Goal: Task Accomplishment & Management: Use online tool/utility

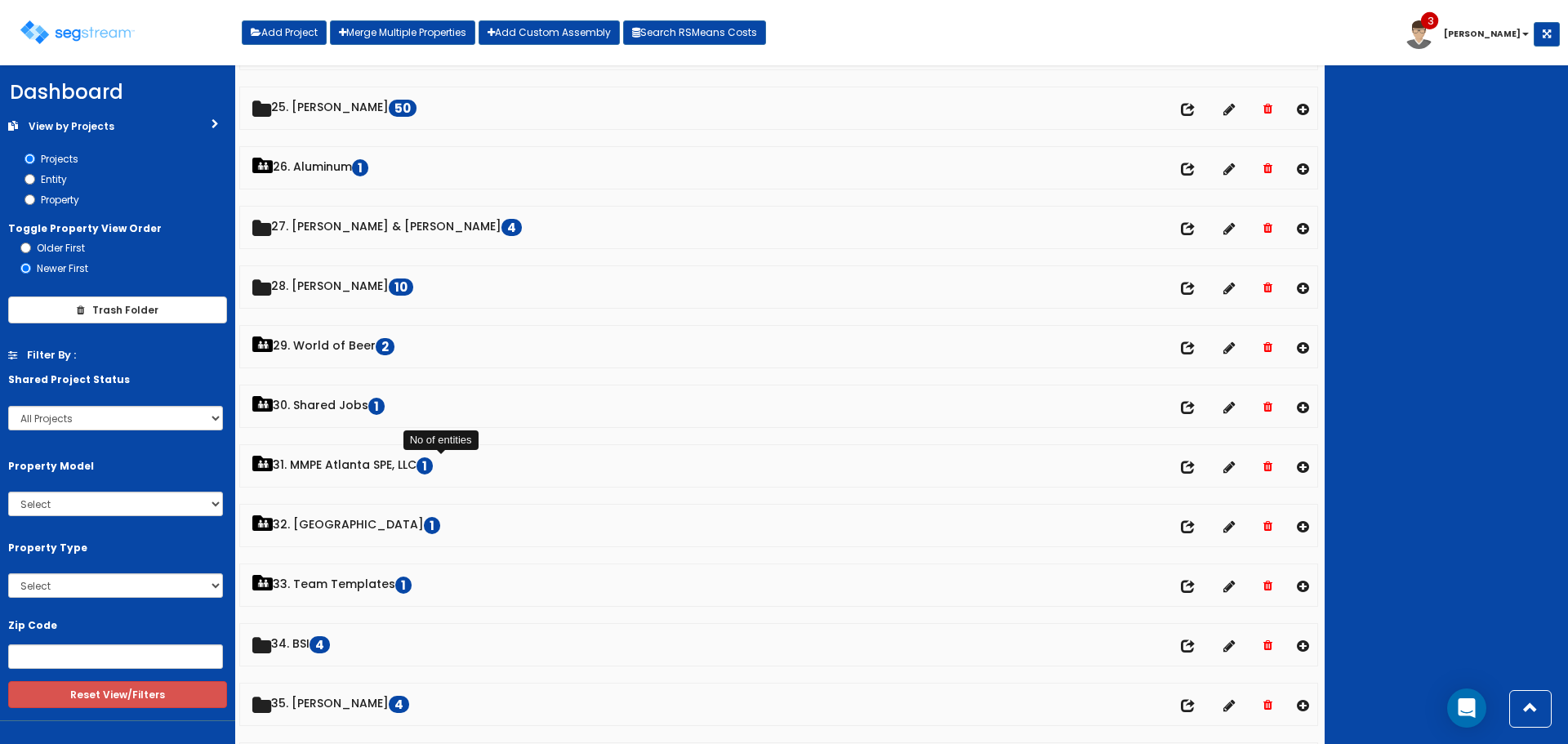
scroll to position [1226, 0]
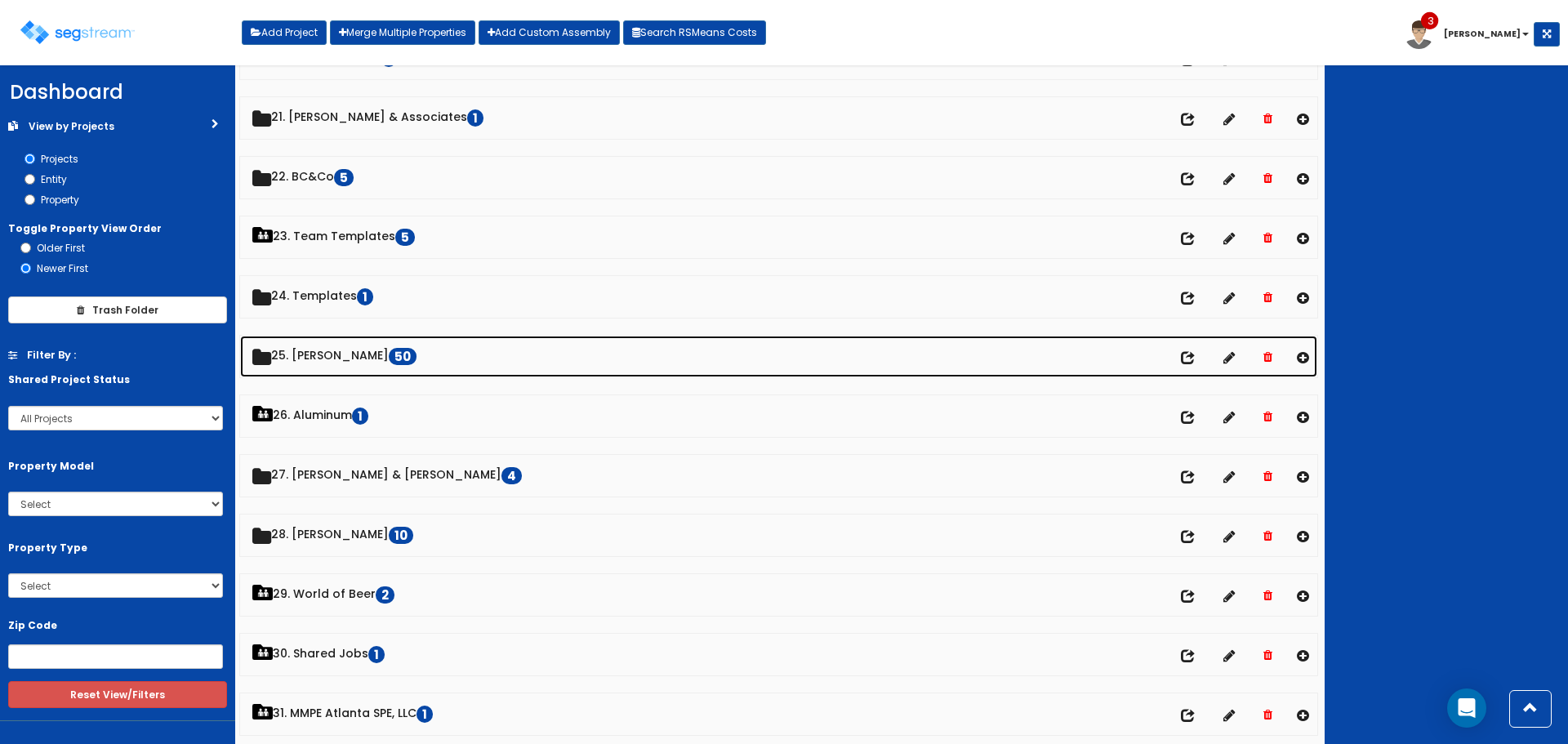
click at [326, 353] on link "25. Dawn Polin 50" at bounding box center [779, 357] width 1077 height 41
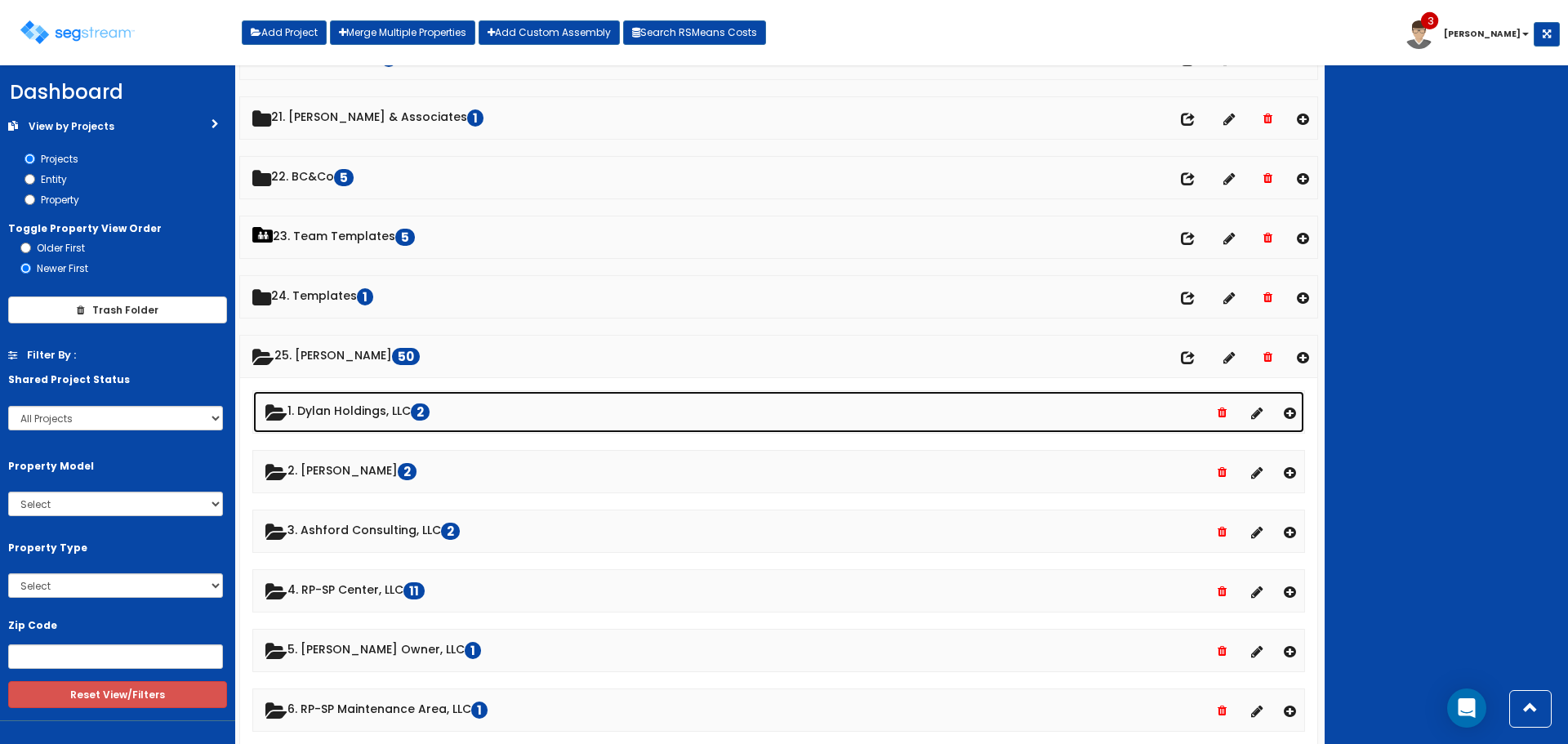
click at [355, 408] on link "1. Dylan Holdings, LLC 2" at bounding box center [779, 412] width 1051 height 41
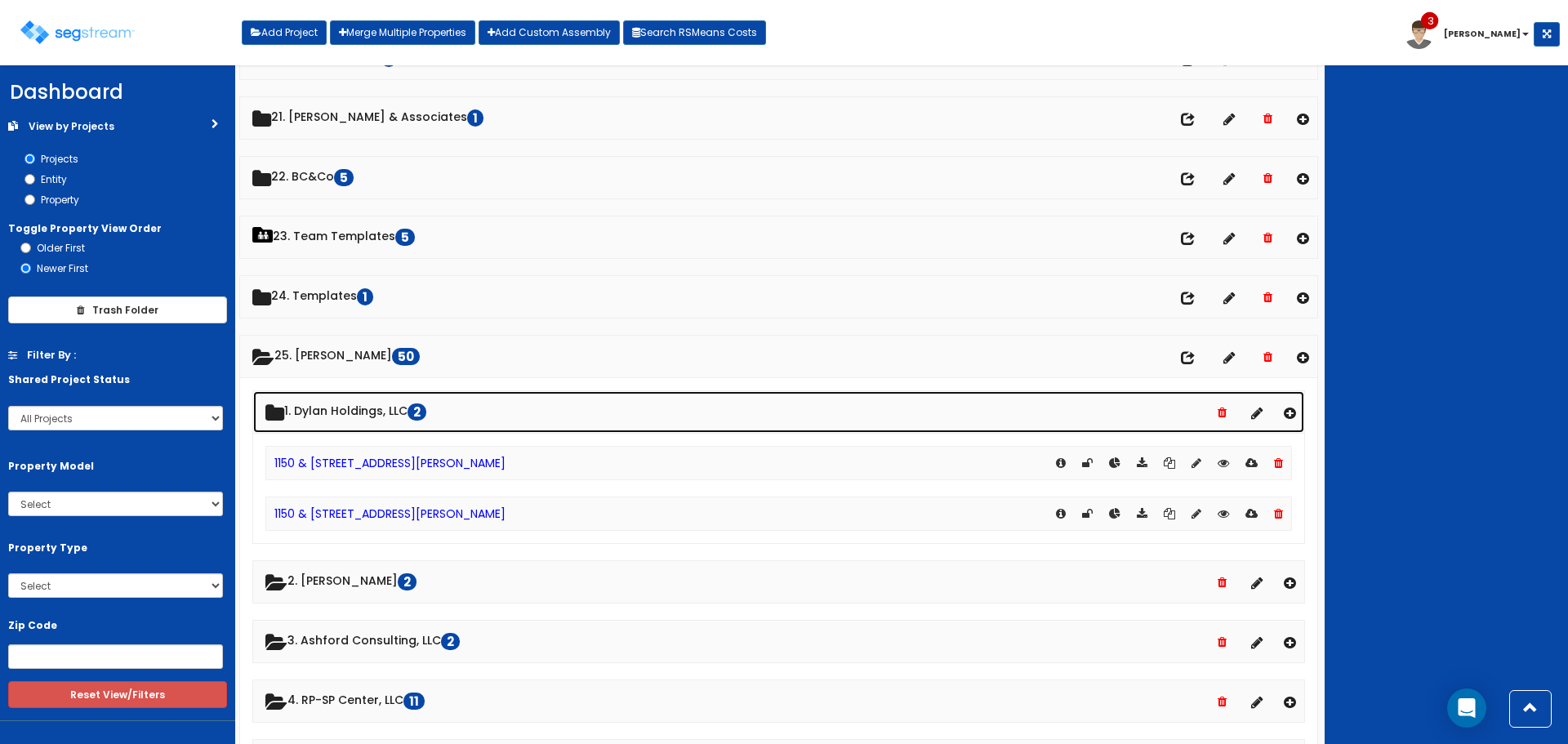
click at [392, 409] on link "1. Dylan Holdings, LLC 2" at bounding box center [779, 412] width 1051 height 41
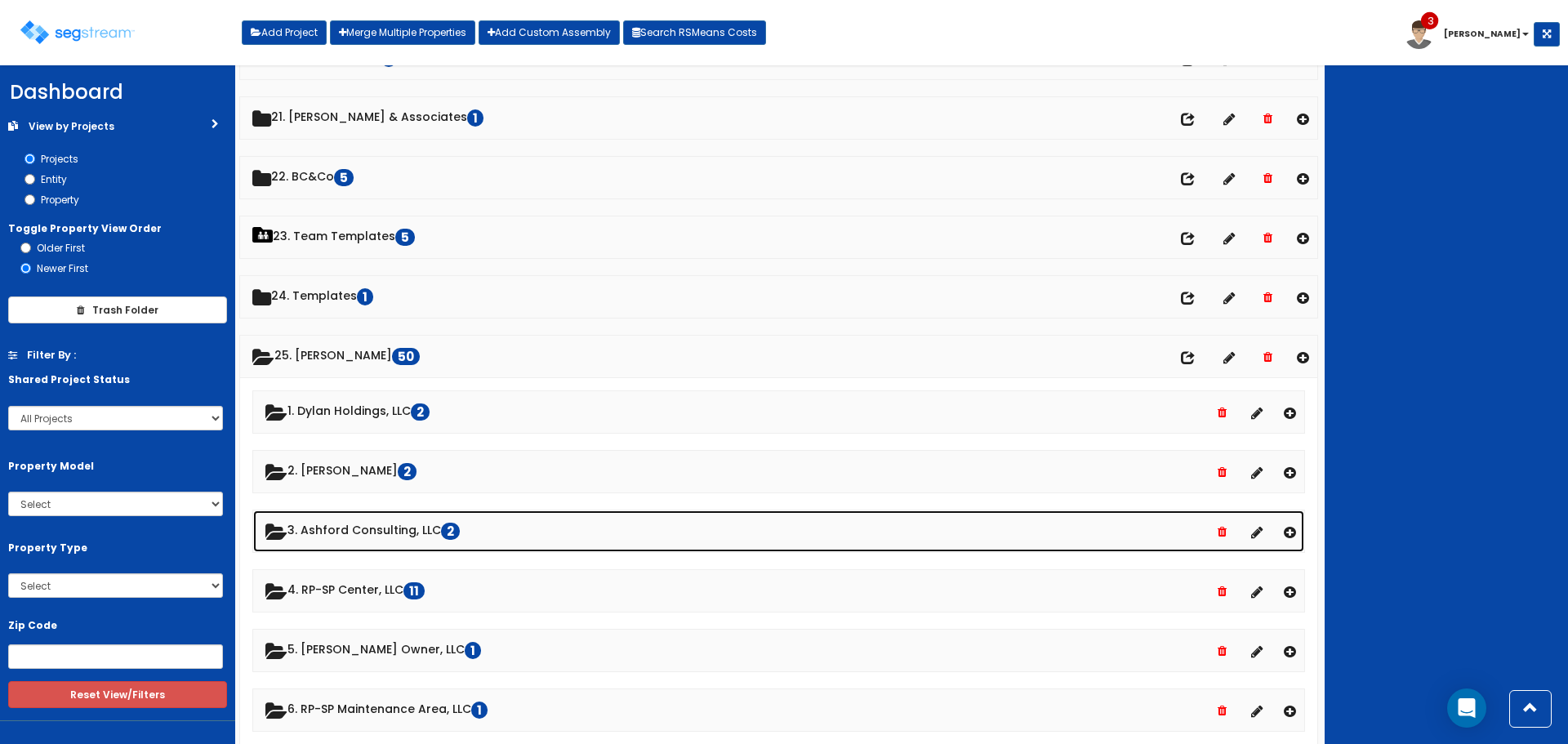
click at [432, 526] on link "3. Ashford Consulting, LLC 2" at bounding box center [779, 531] width 1051 height 41
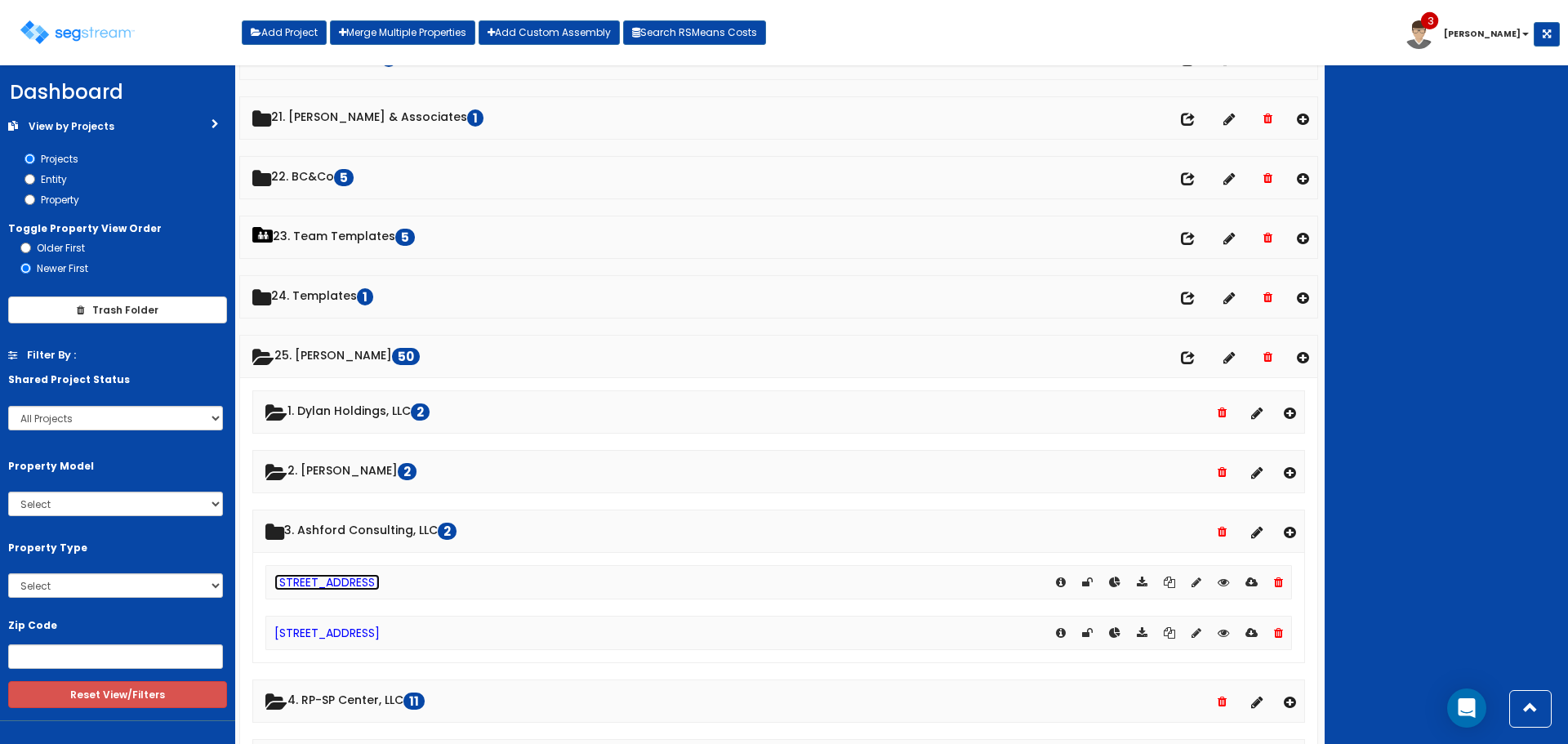
click at [367, 583] on link "[STREET_ADDRESS]" at bounding box center [327, 583] width 105 height 17
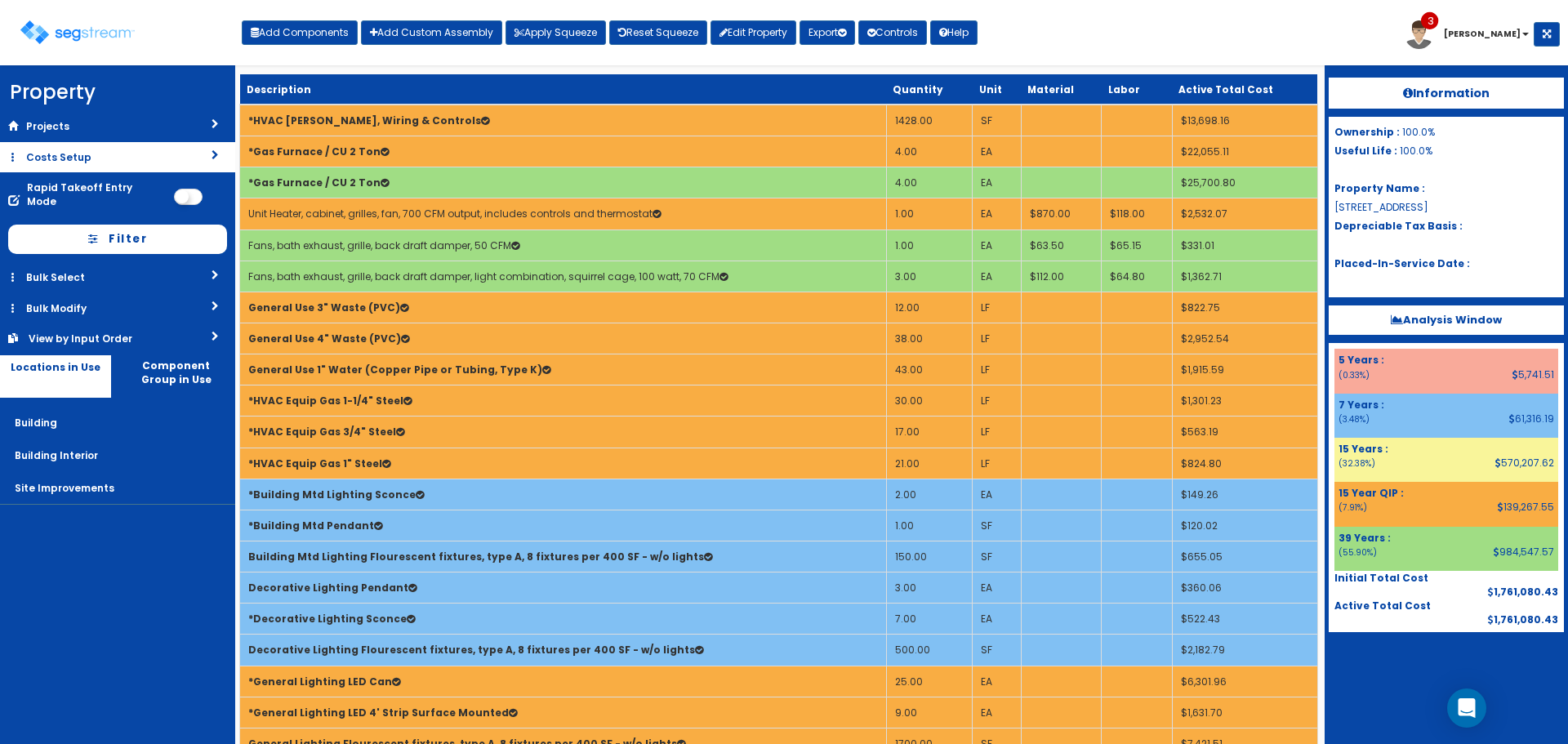
click at [130, 157] on link "Costs Setup" at bounding box center [117, 157] width 235 height 31
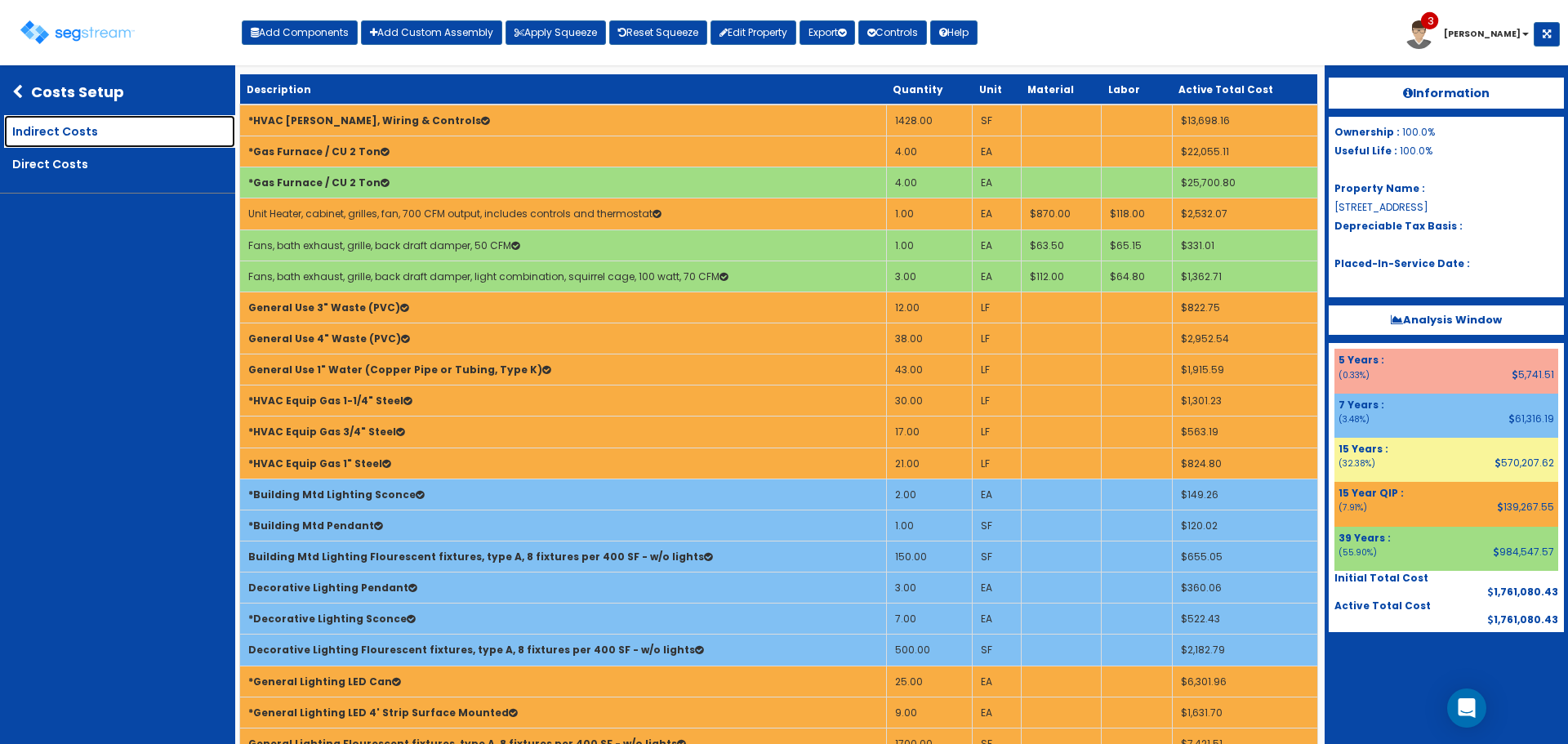
click at [143, 131] on link "Indirect Costs" at bounding box center [119, 131] width 231 height 32
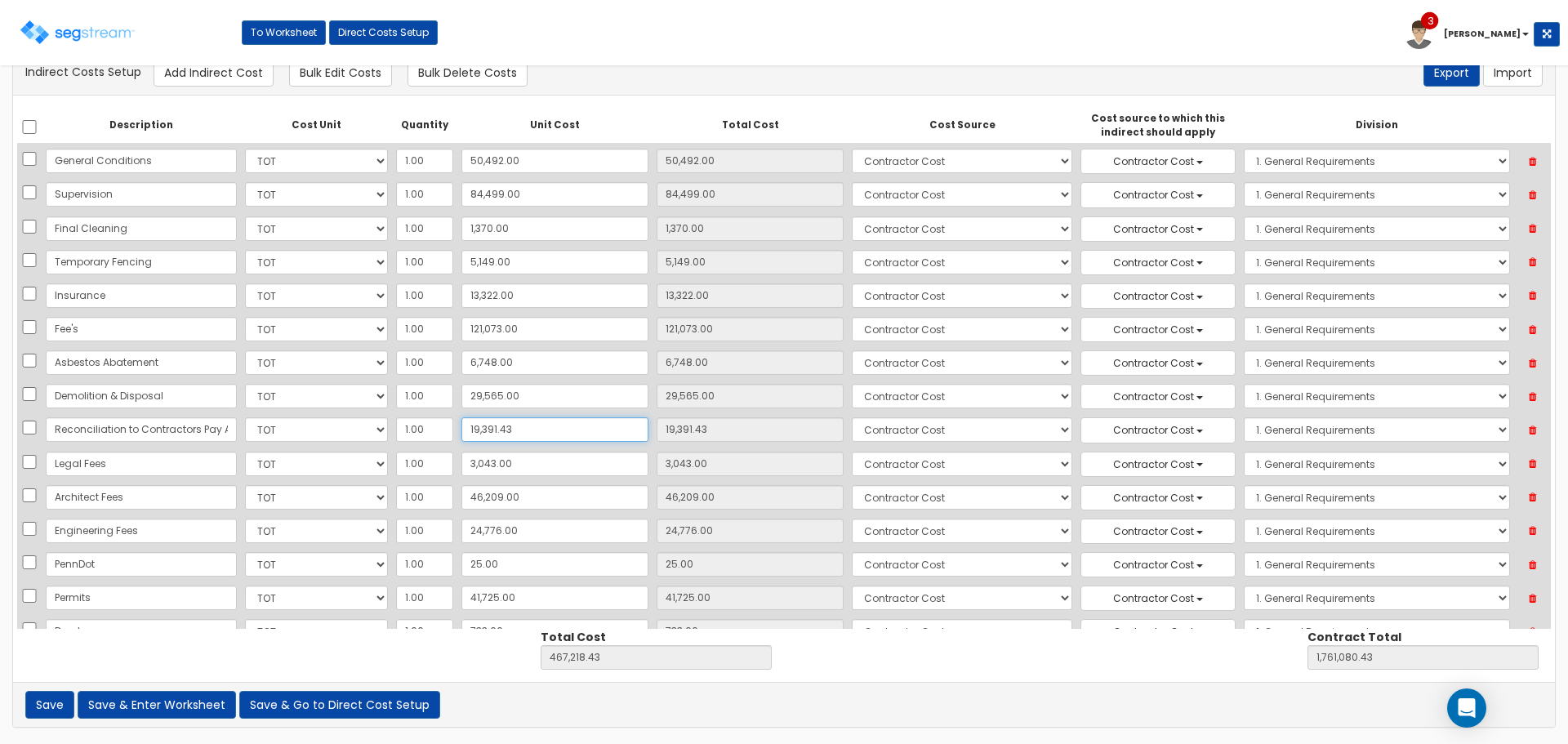
click at [544, 424] on input "19,391.43" at bounding box center [555, 430] width 187 height 25
type input "2"
type input "2.00"
type input "447,829.00"
type input "1,741,691.00"
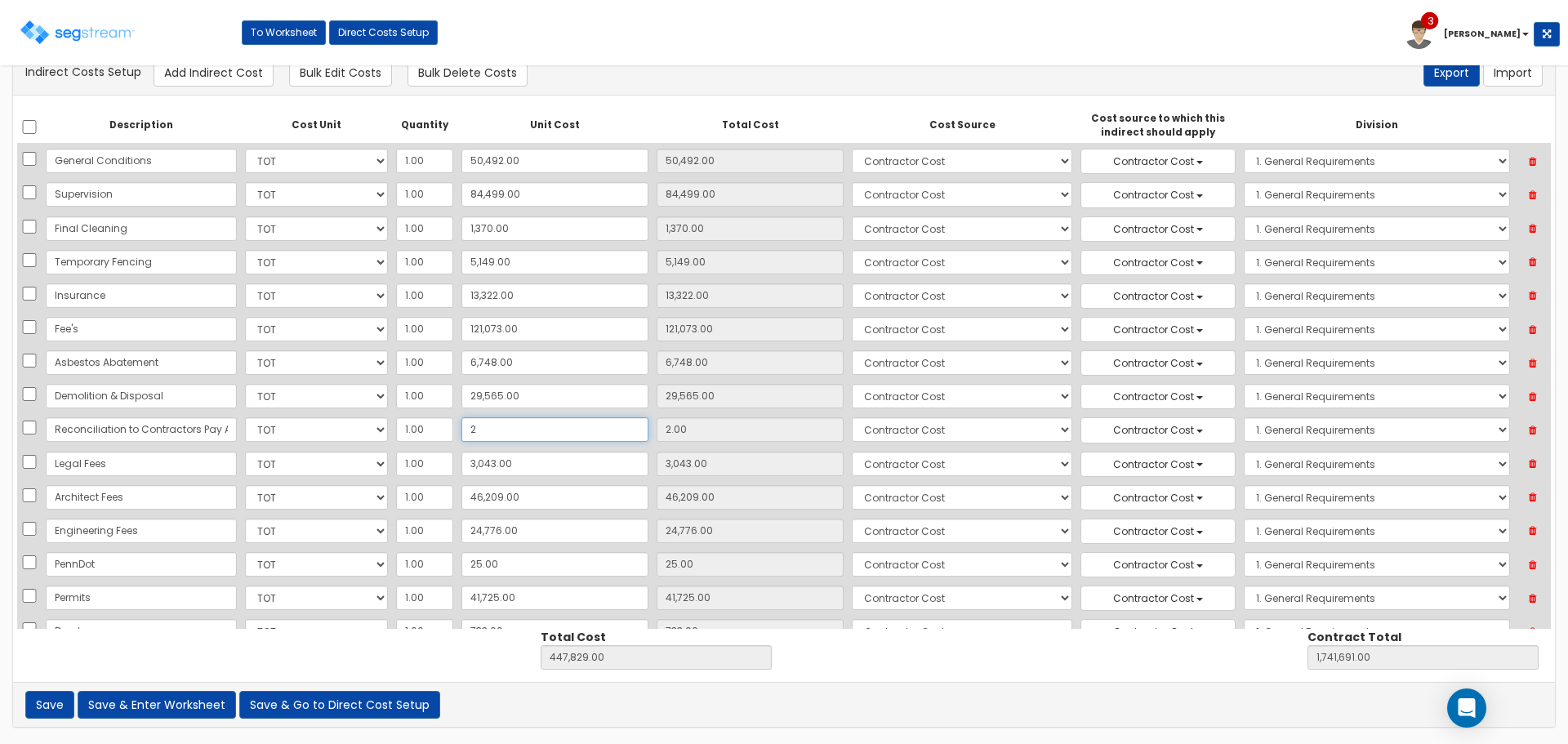
type input "28"
type input "28.00"
type input "447,855.00"
type input "1,741,717.00"
type input "289"
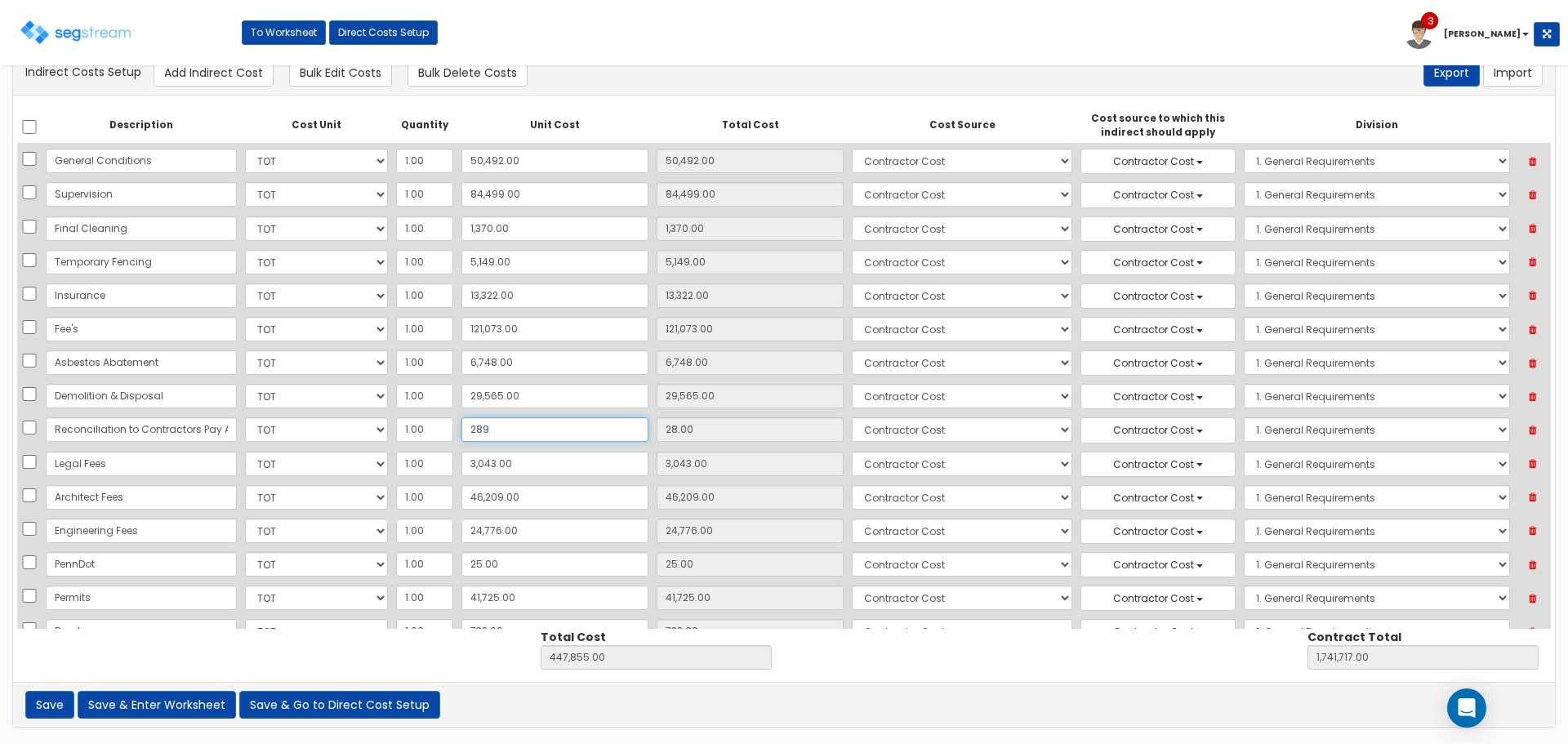
type input "289.00"
type input "448,116.00"
type input "1,741,978.00"
type input "2,892"
type input "2,892.00"
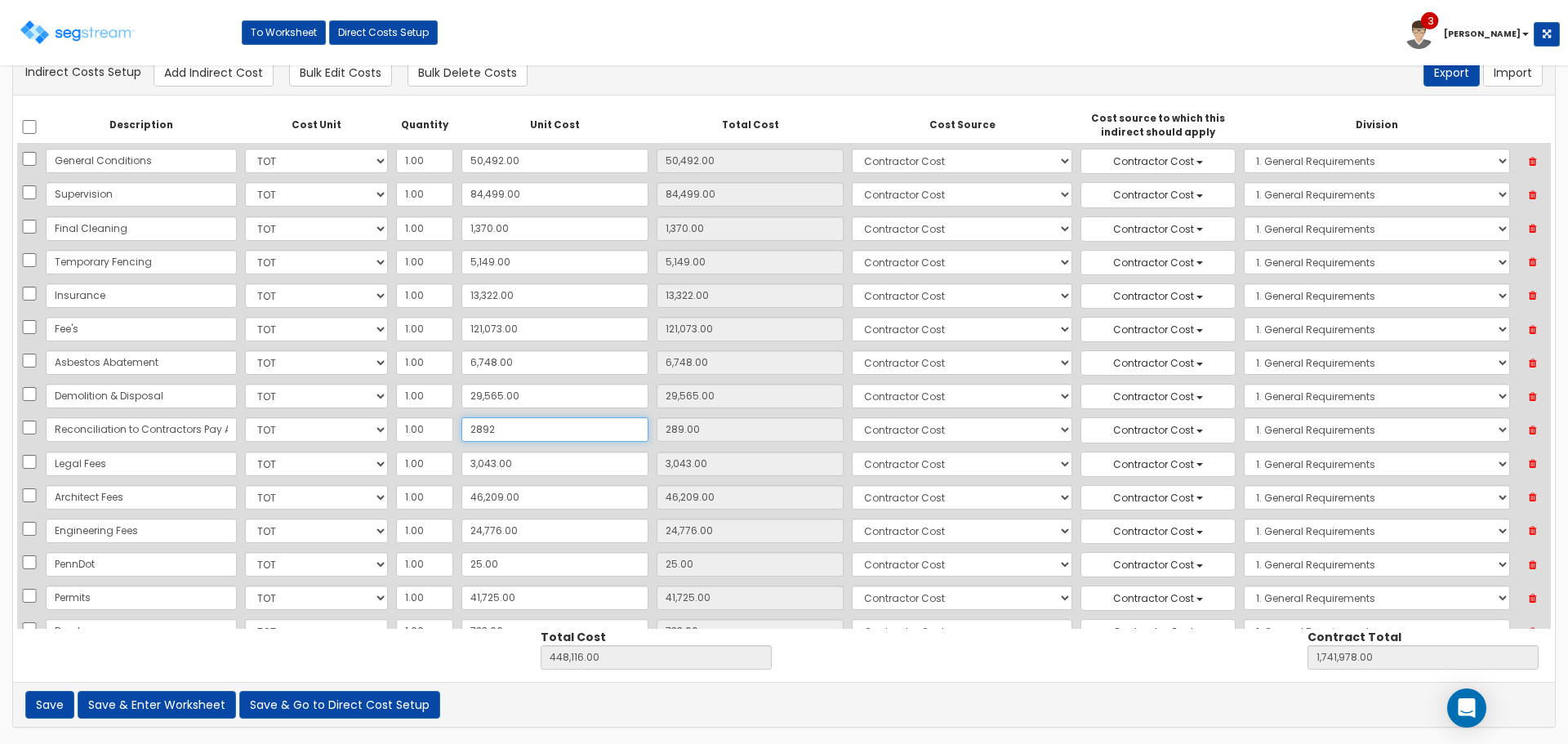
type input "450,719.00"
type input "1,744,581.00"
type input "28,927"
type input "28,927.00"
type input "476,754.00"
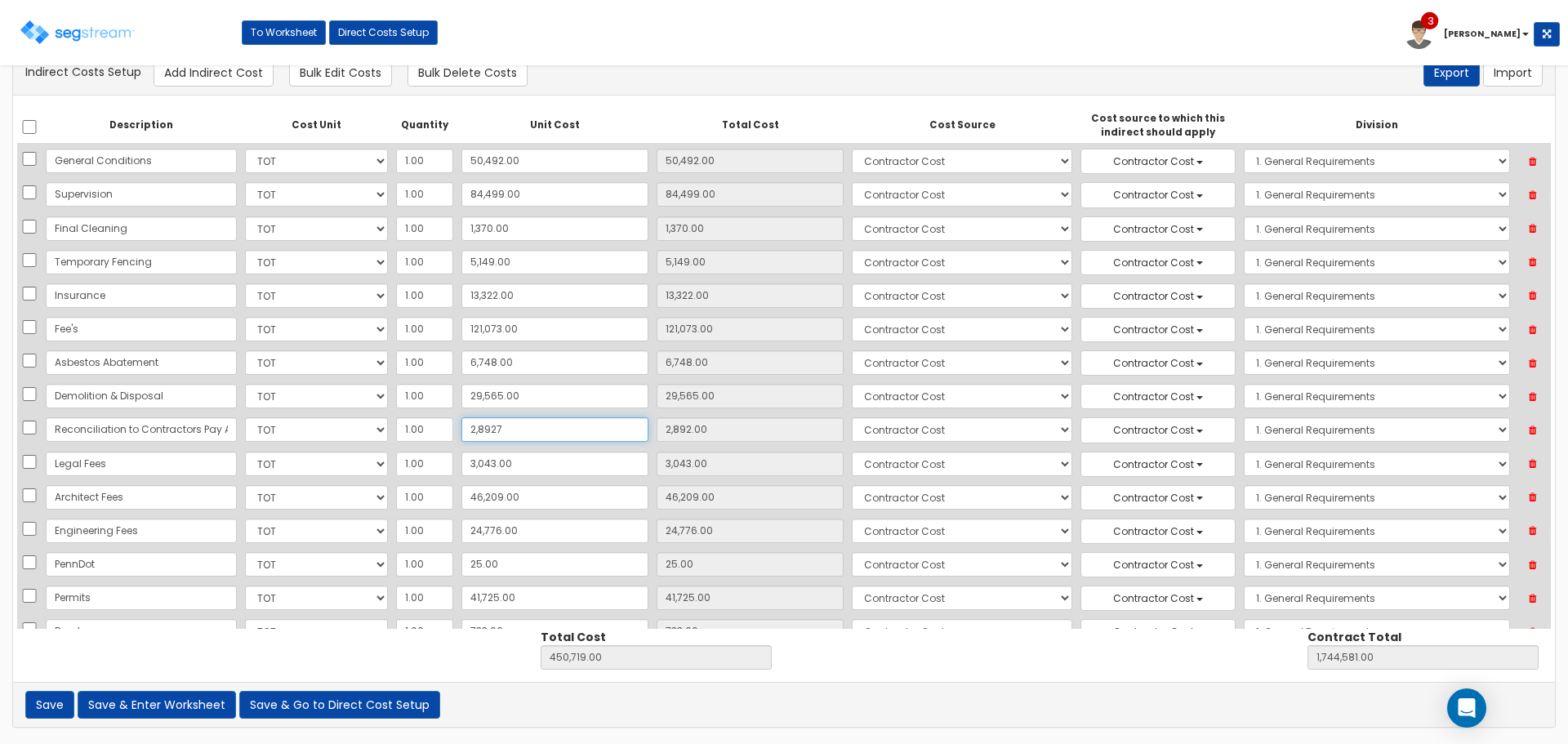
type input "1,770,616.00"
type input "28,927.50"
type input "476,754.50"
type input "1,770,616.50"
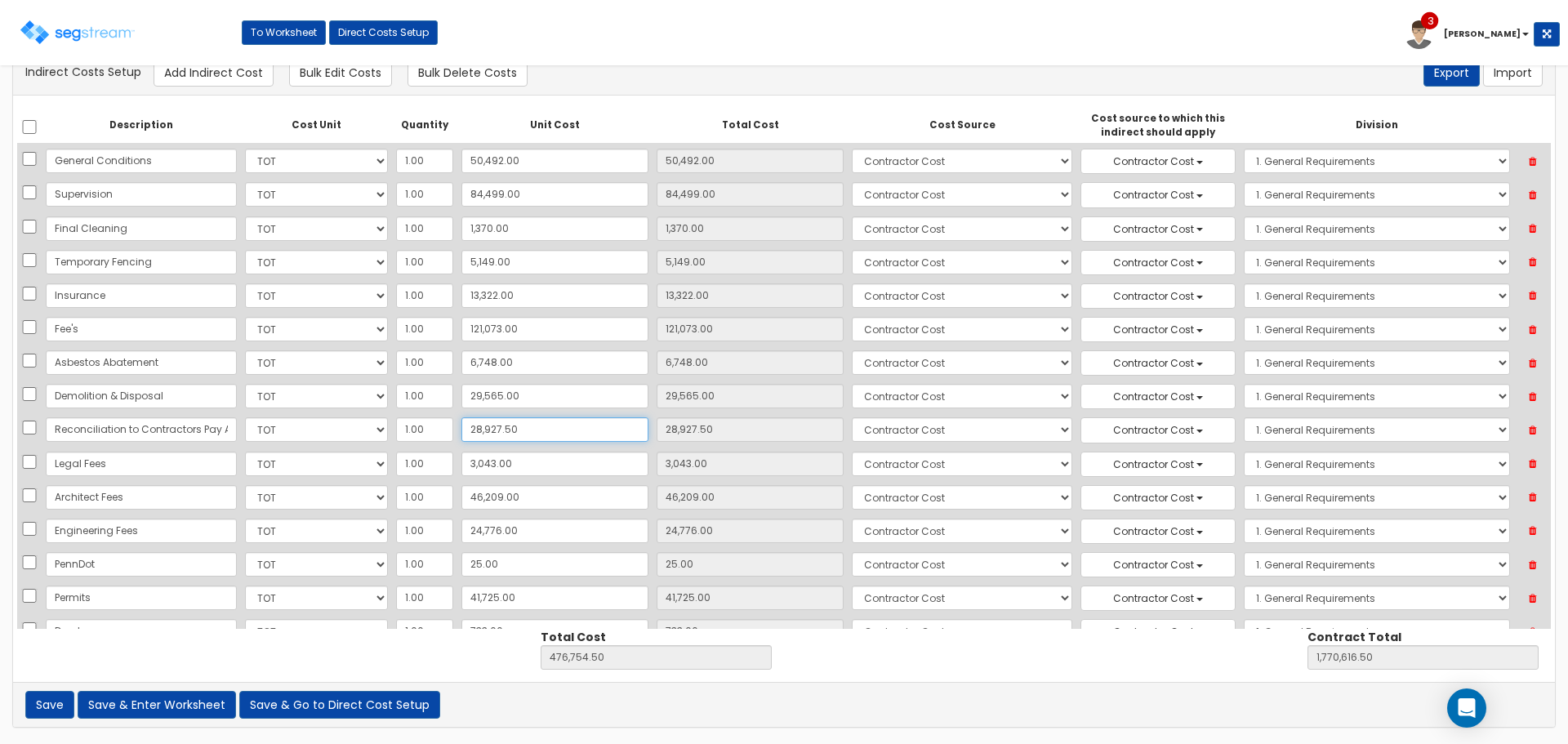
type input "28,927.50"
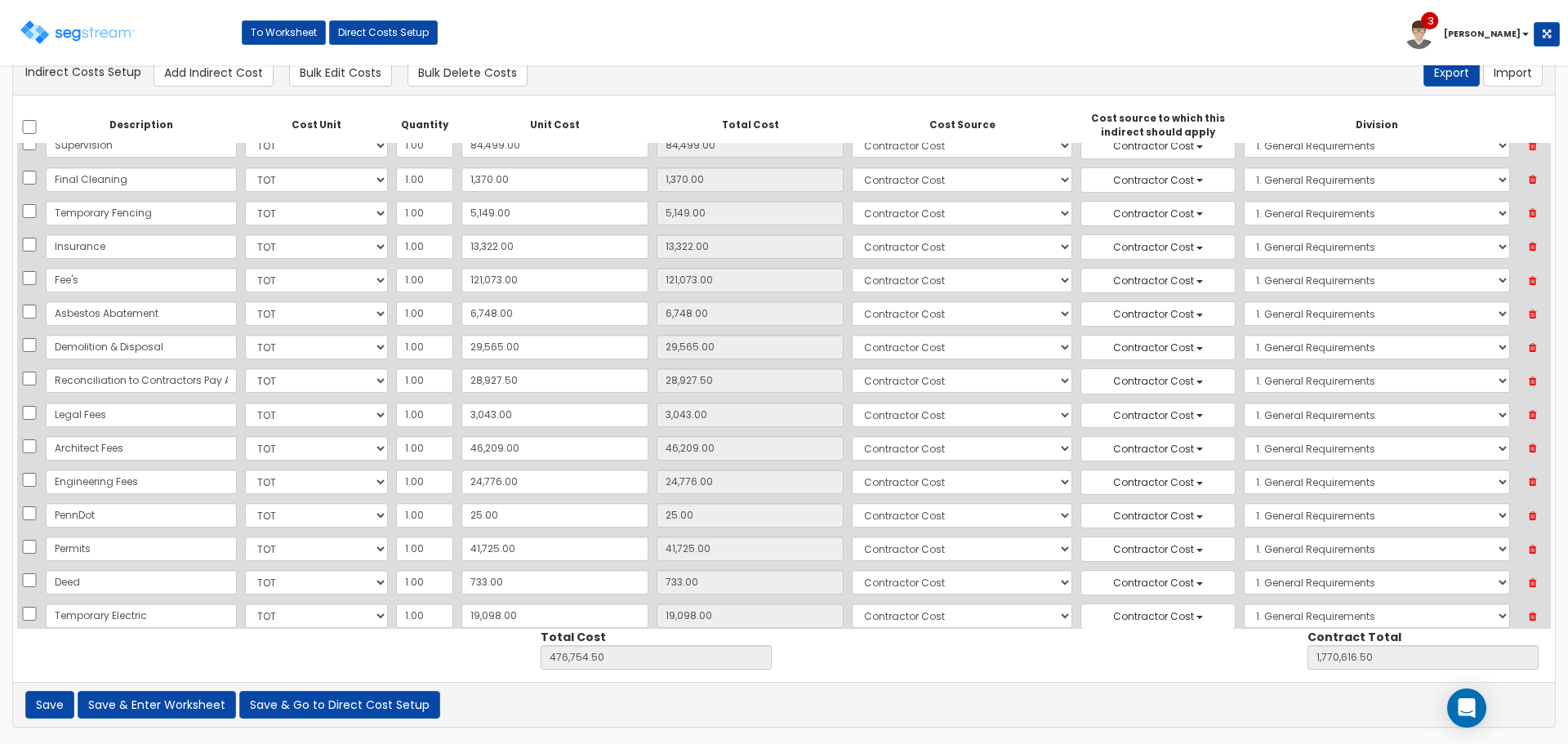
scroll to position [70, 0]
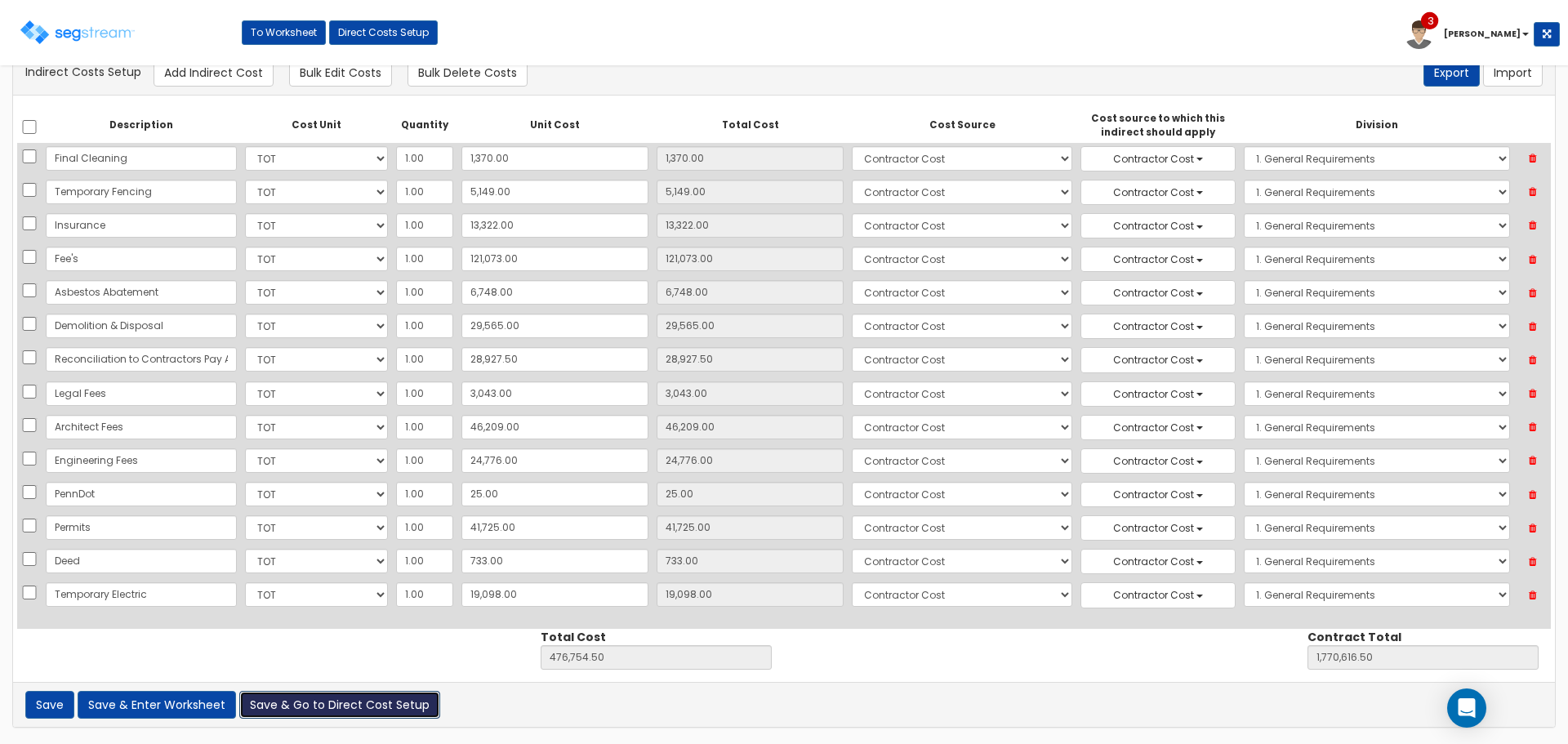
click at [315, 698] on button "Save & Go to Direct Cost Setup" at bounding box center [339, 705] width 201 height 28
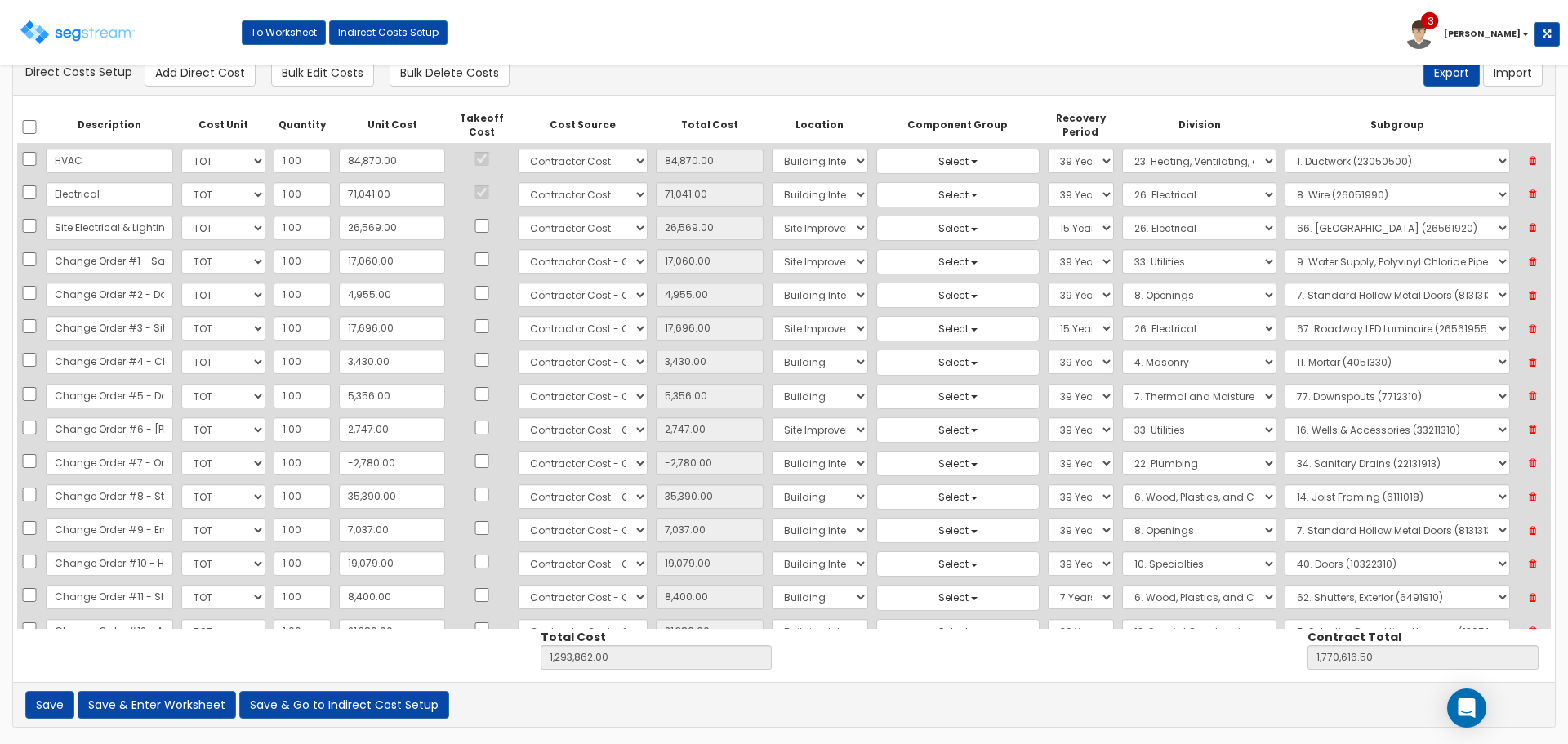
scroll to position [22, 0]
click at [352, 703] on button "Save & Go to Indirect Cost Setup" at bounding box center [344, 705] width 210 height 28
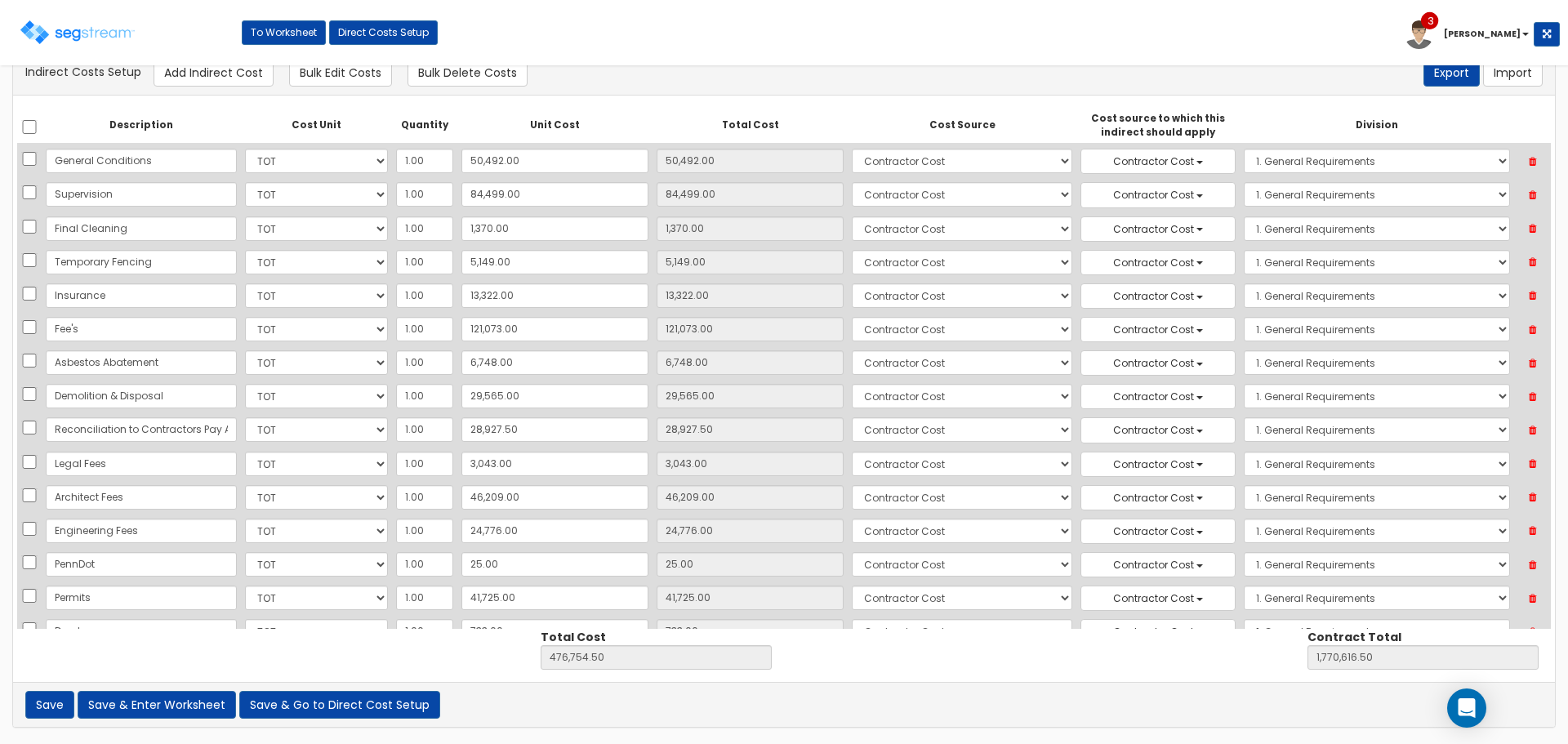
scroll to position [70, 0]
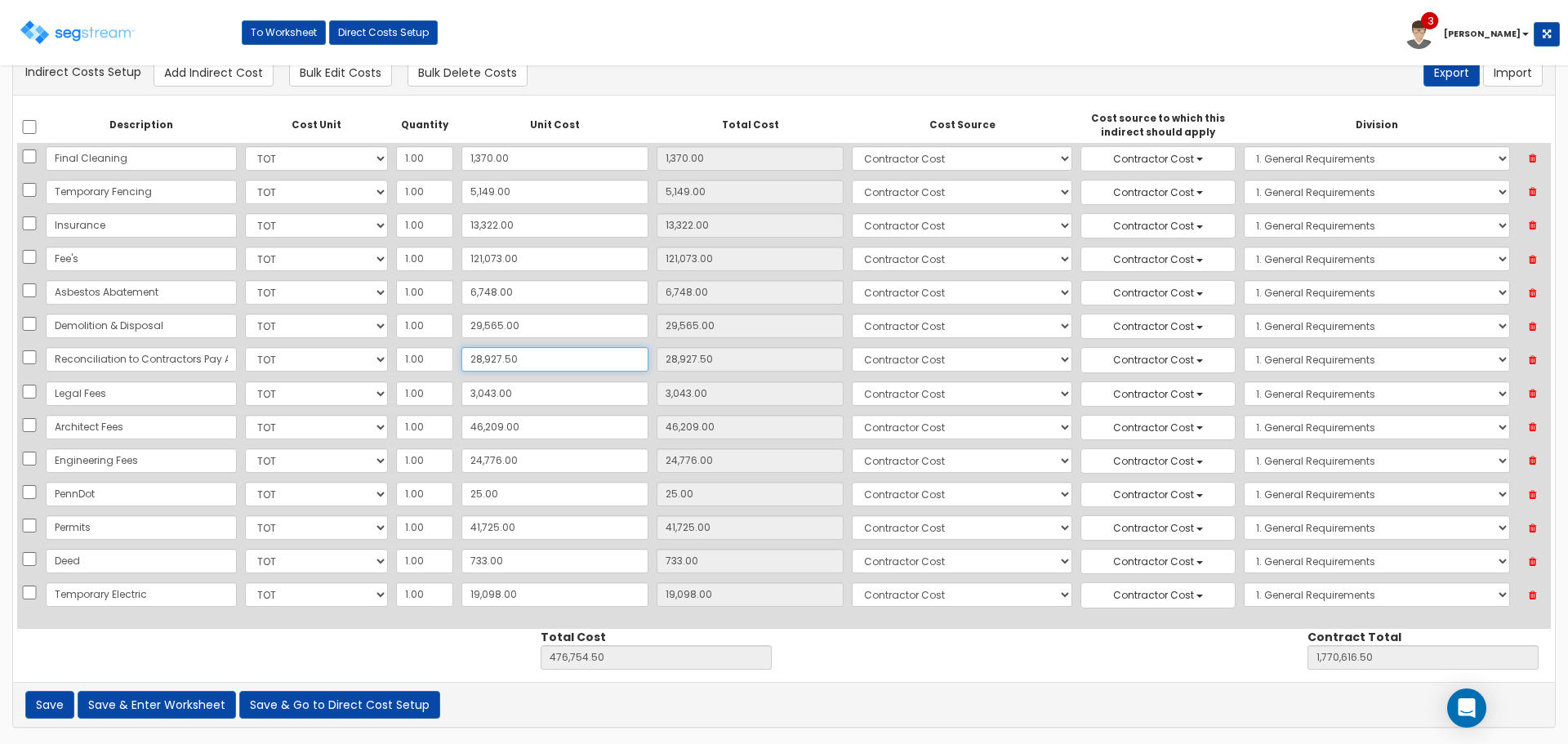
drag, startPoint x: 537, startPoint y: 358, endPoint x: 565, endPoint y: 358, distance: 28.0
click at [537, 358] on input "28,927.50" at bounding box center [555, 359] width 187 height 25
type input "2"
type input "2.00"
type input "447,829.00"
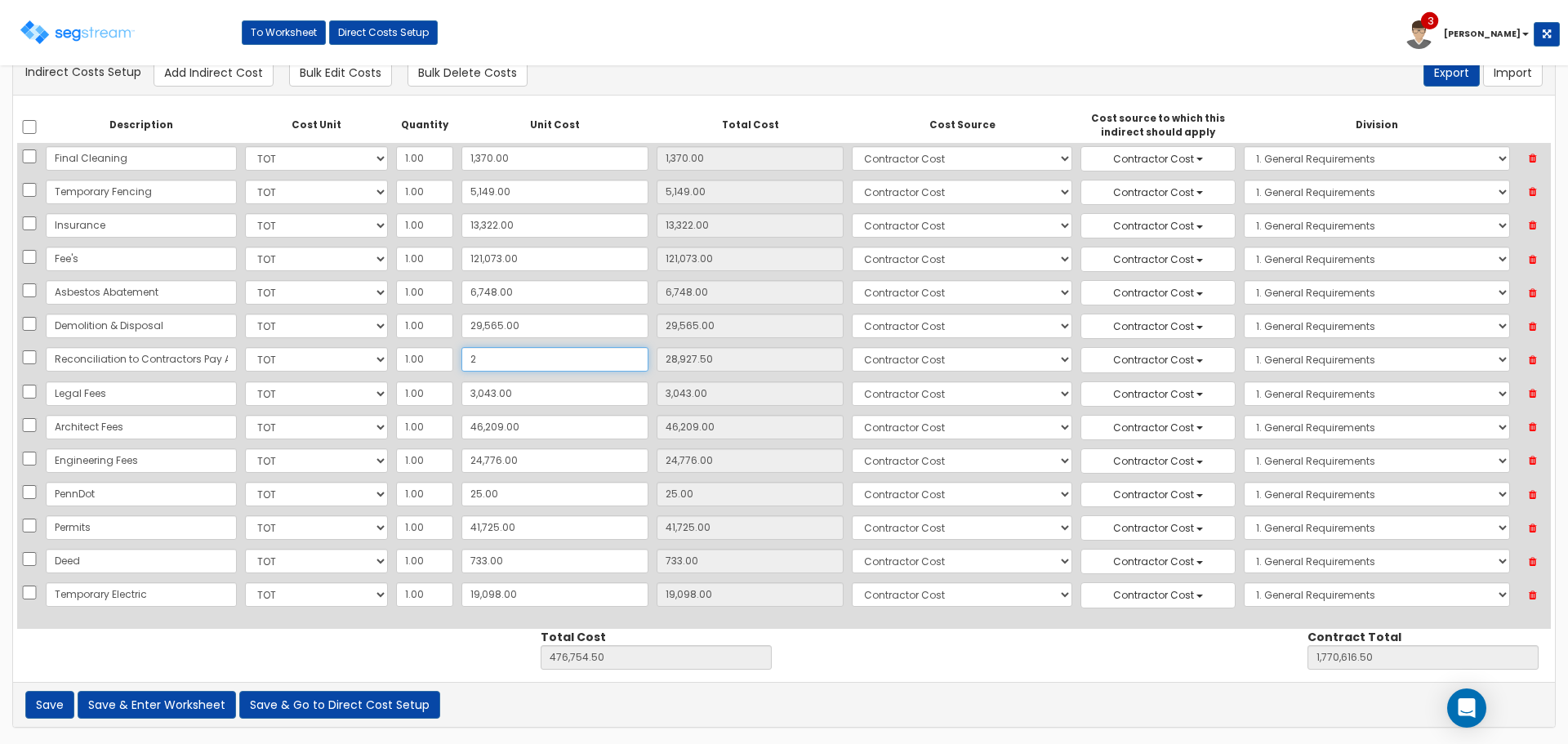
type input "1,741,691.00"
type input "28"
type input "28.00"
type input "447,855.00"
type input "1,741,717.00"
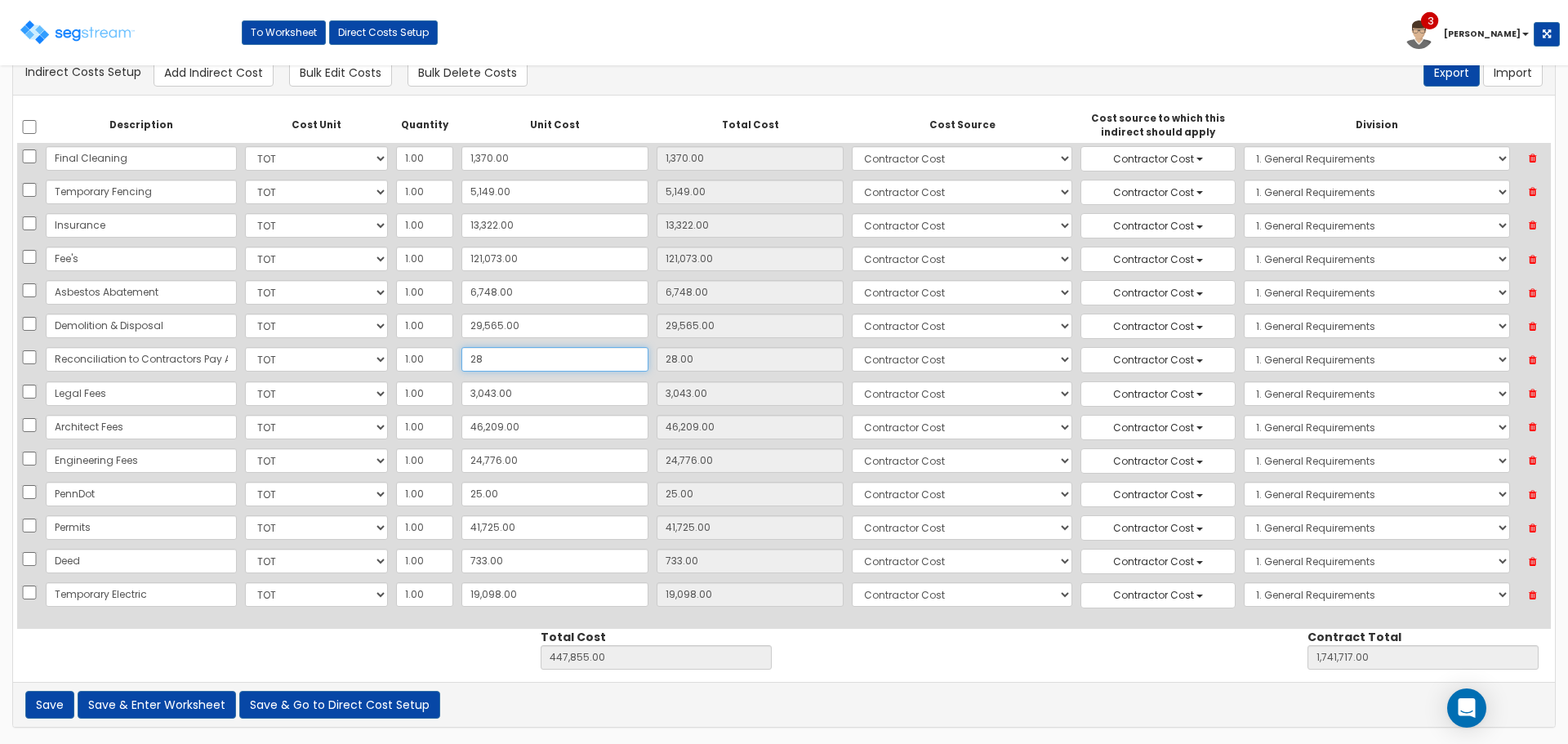
type input "289"
type input "289.00"
type input "448,116.00"
type input "1,741,978.00"
type input "28,926"
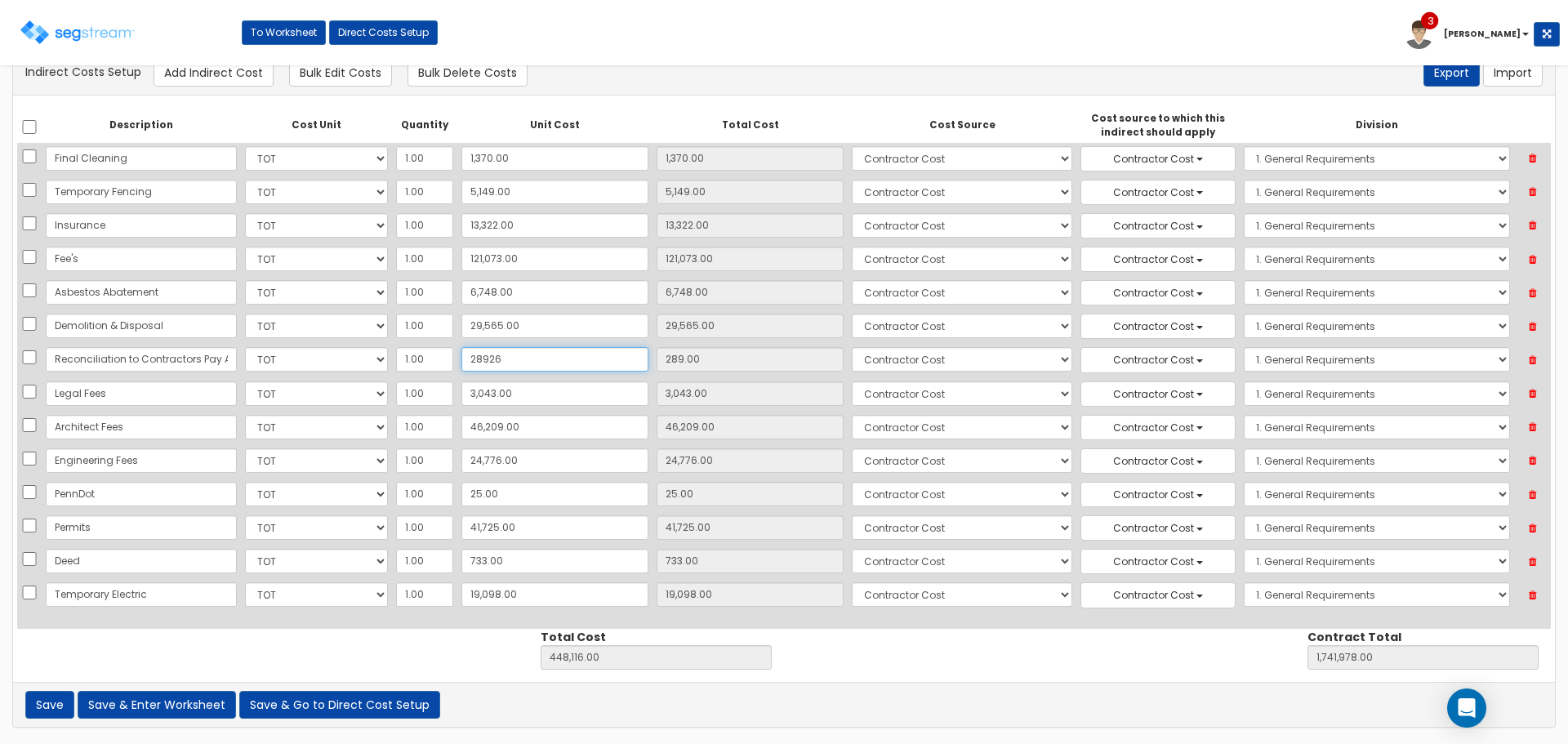
type input "28,926.00"
type input "476,753.00"
type input "1,770,615.00"
type input "28,926.4"
type input "28,926.40"
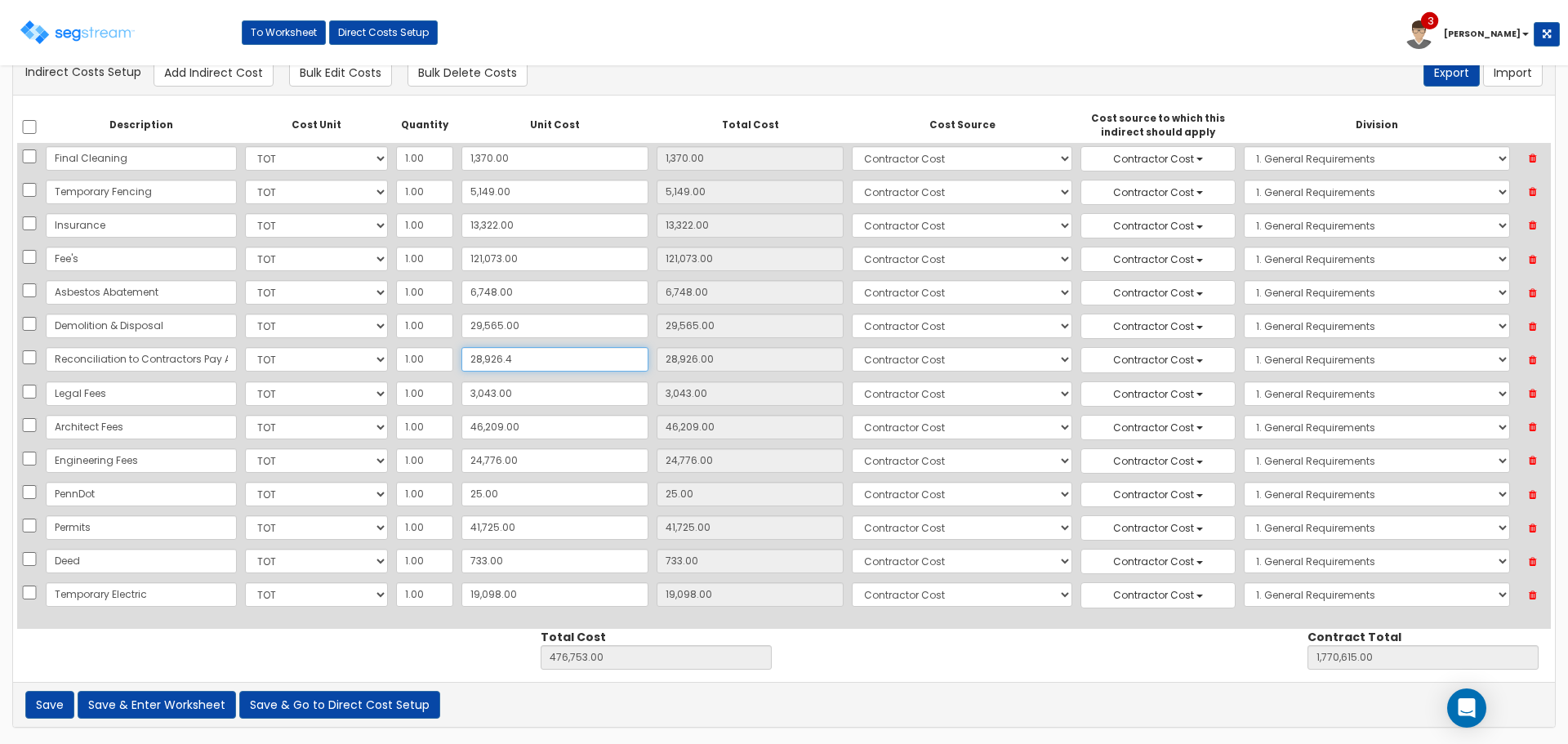
type input "476,753.40"
type input "1,770,615.40"
type input "28,926.43"
type input "476,753.43"
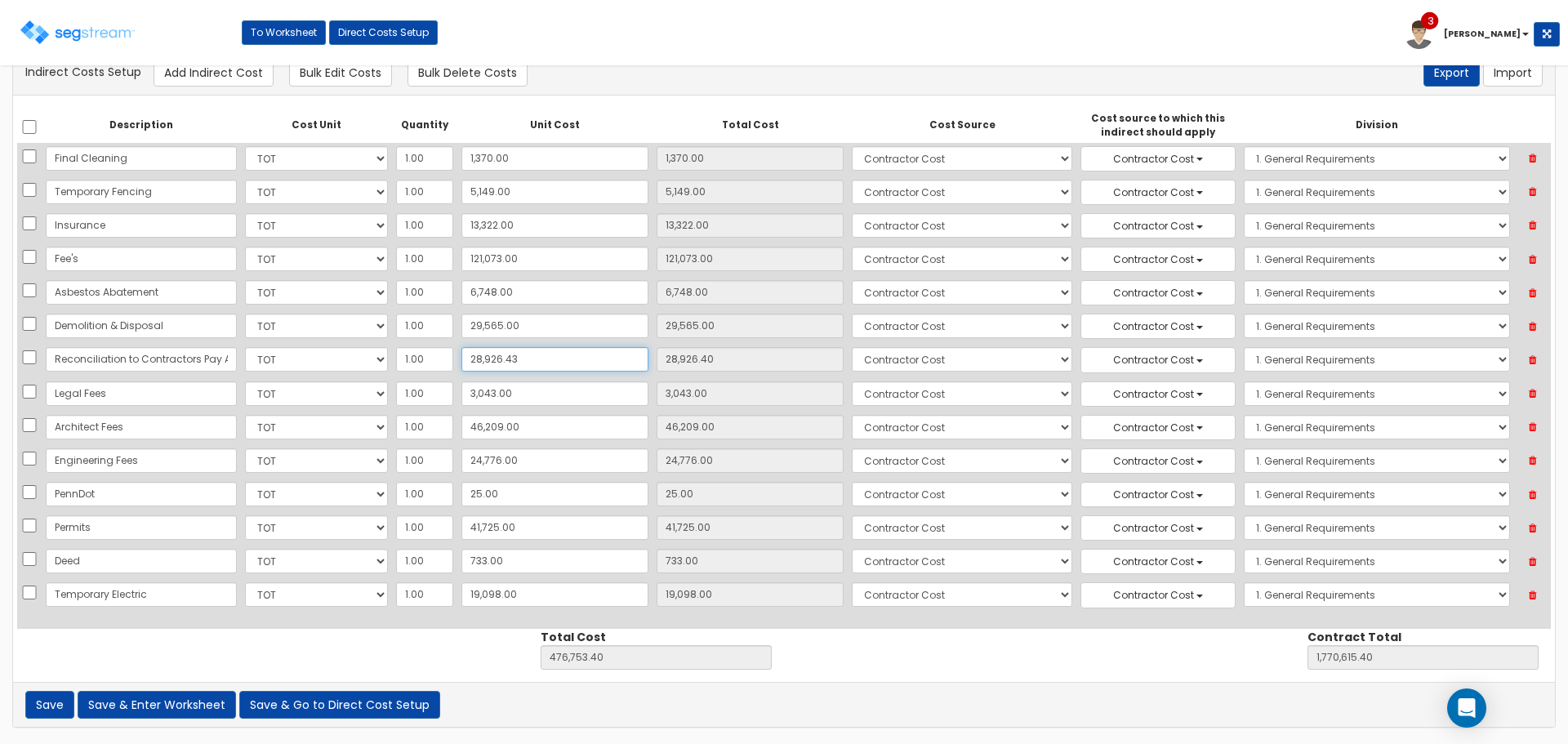
type input "1,770,615.43"
type input "28,926.43"
click at [301, 704] on button "Save & Go to Direct Cost Setup" at bounding box center [339, 705] width 201 height 28
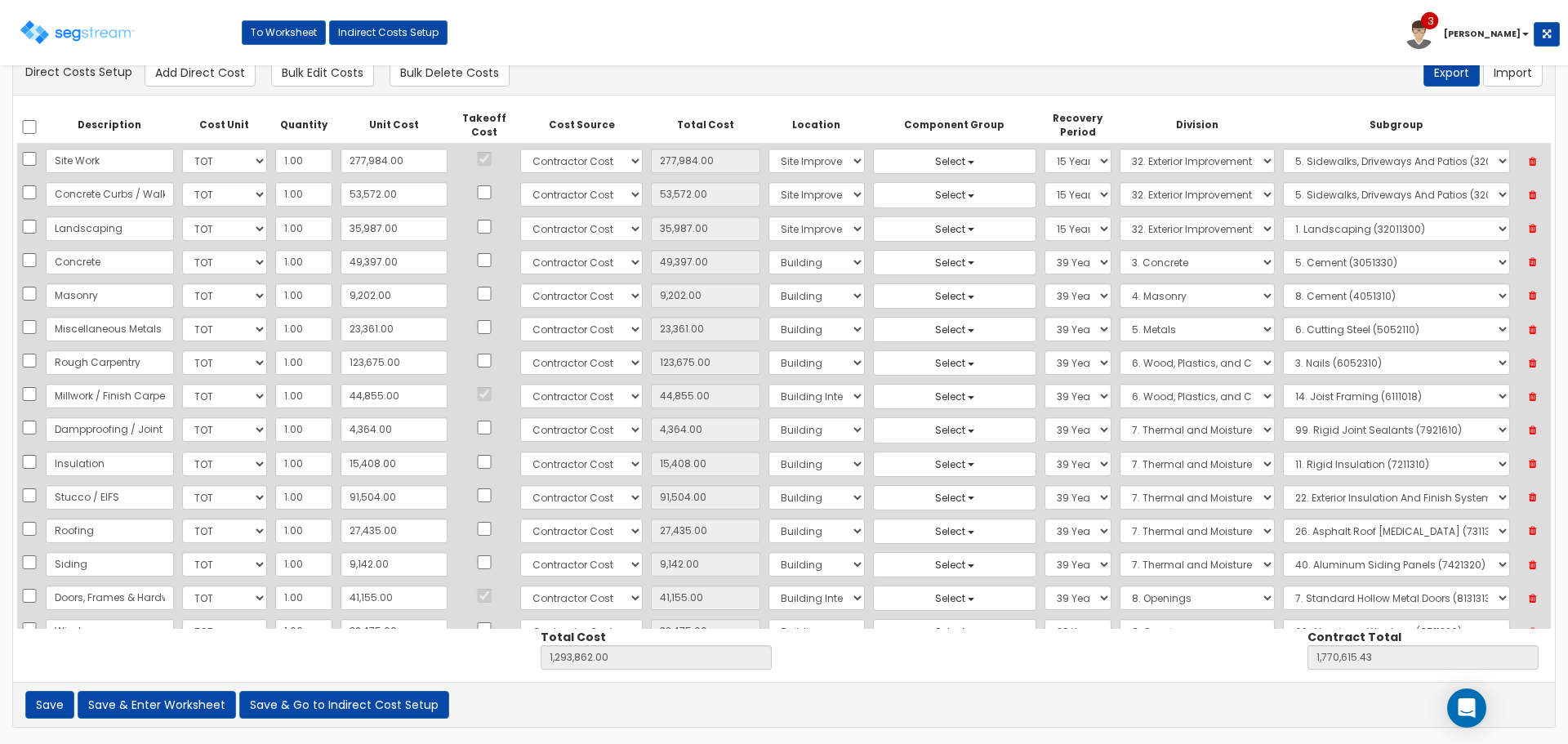
scroll to position [774, 0]
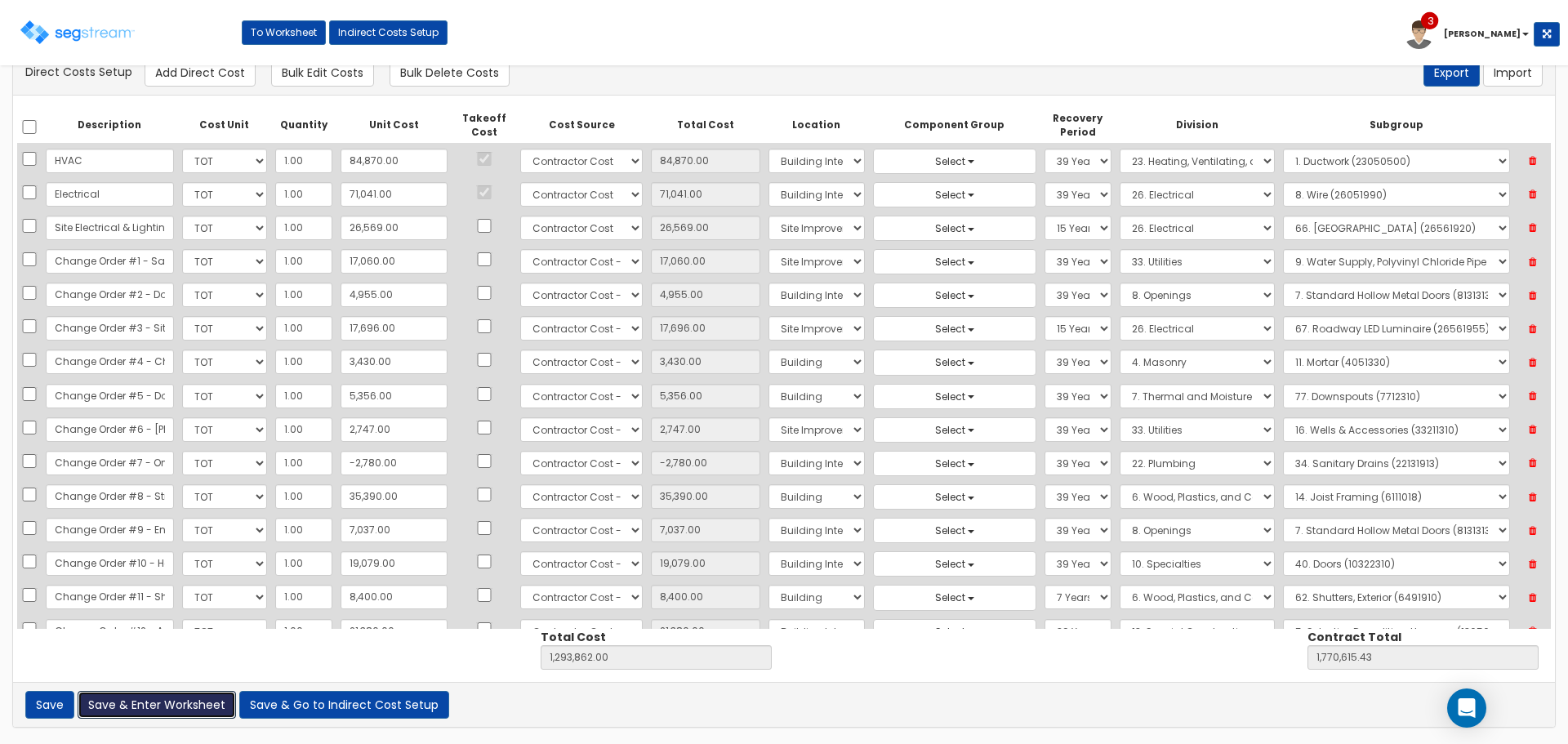
click at [122, 708] on button "Save & Enter Worksheet" at bounding box center [156, 705] width 158 height 28
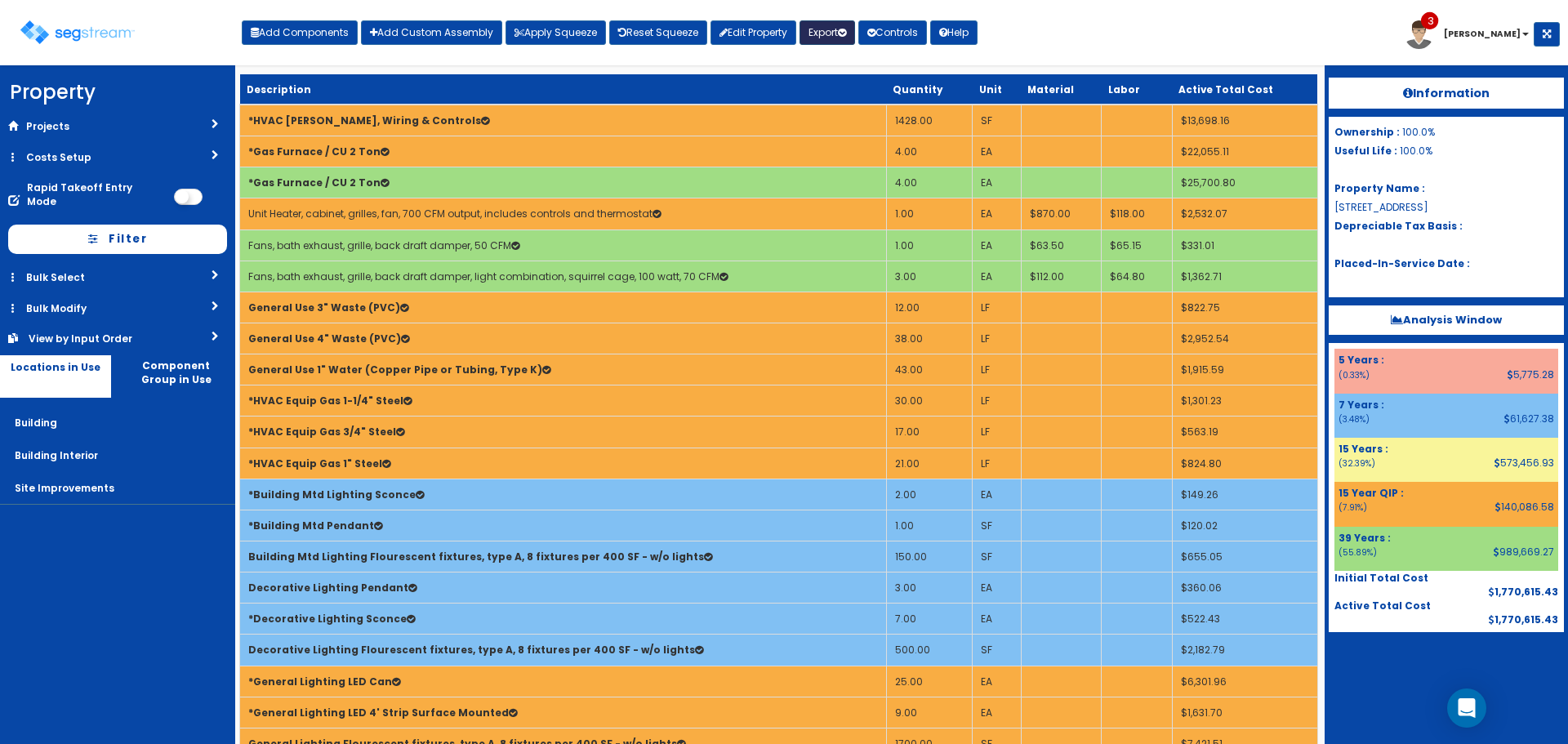
click at [826, 36] on button "Export" at bounding box center [827, 33] width 55 height 25
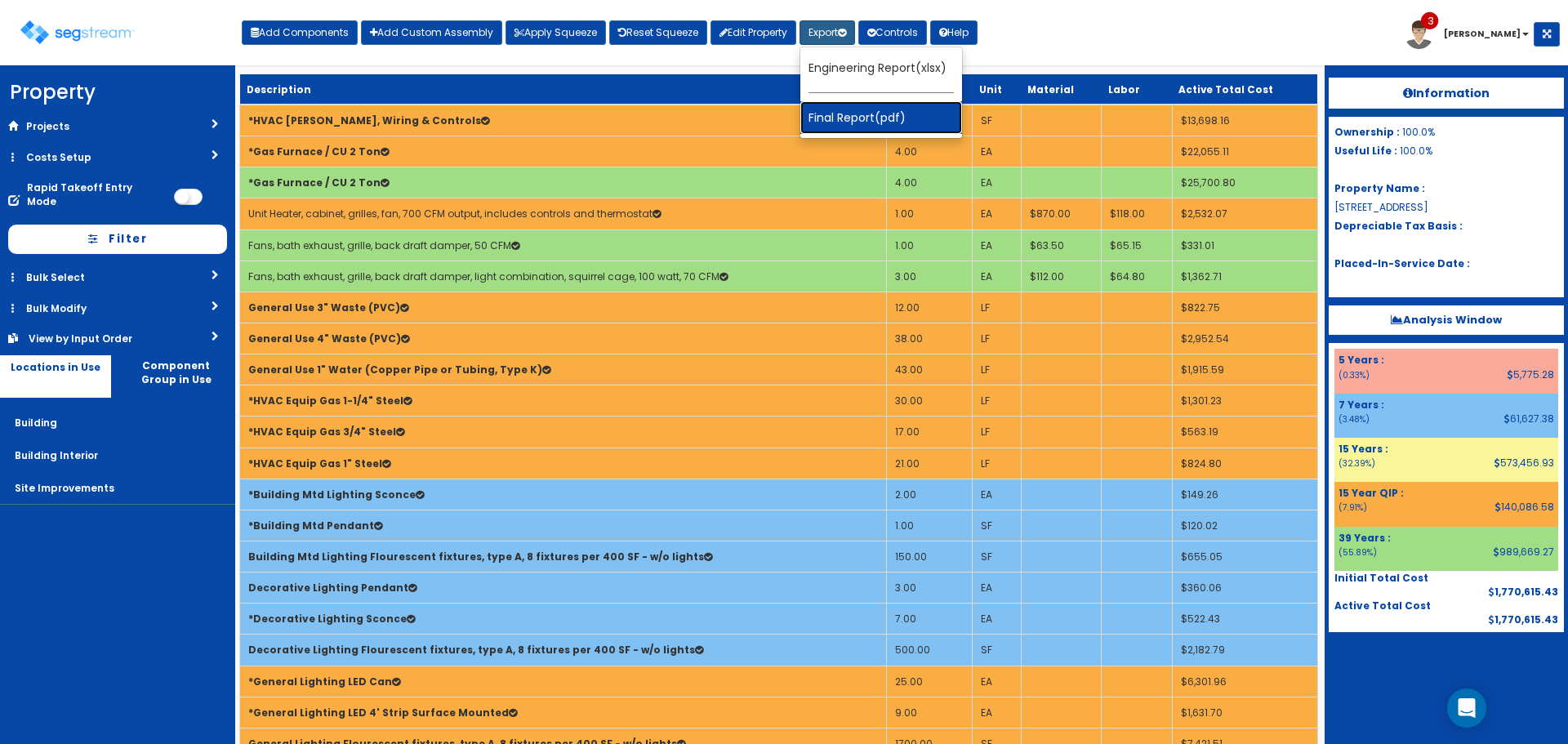
click at [900, 114] on link "Final Report(pdf)" at bounding box center [880, 117] width 161 height 32
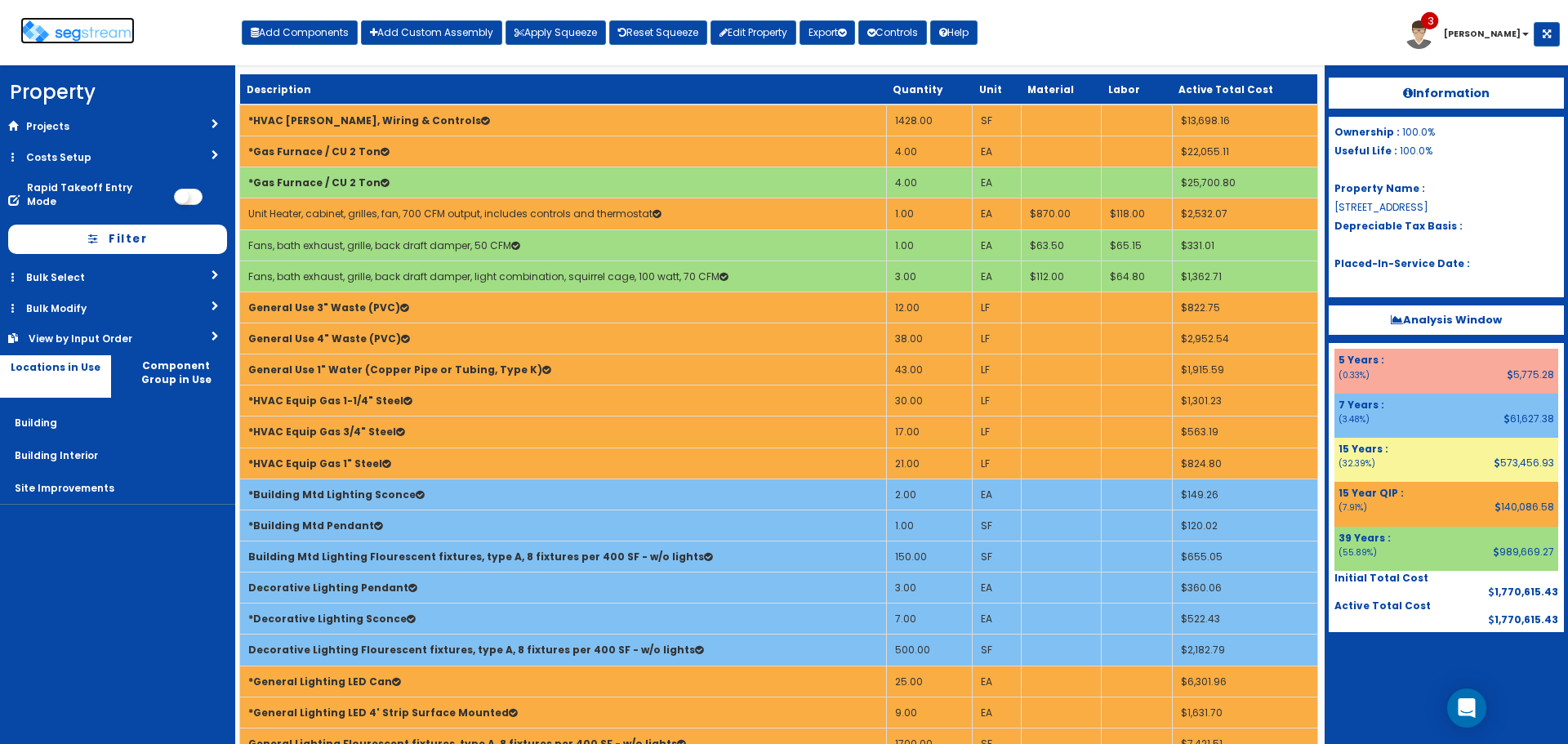
click at [89, 36] on img at bounding box center [78, 32] width 114 height 24
